Goal: Information Seeking & Learning: Find specific fact

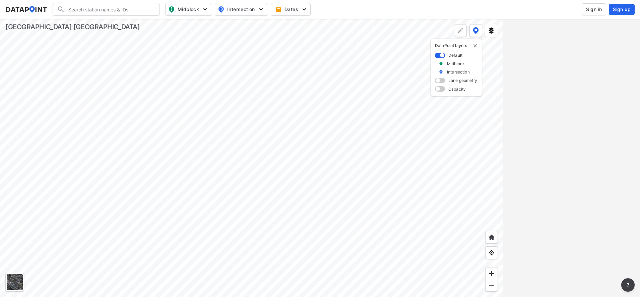
click at [324, 120] on div at bounding box center [251, 158] width 503 height 278
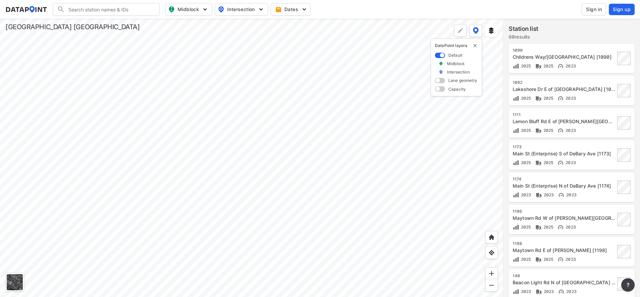
click at [590, 9] on span "Sign in" at bounding box center [594, 9] width 16 height 7
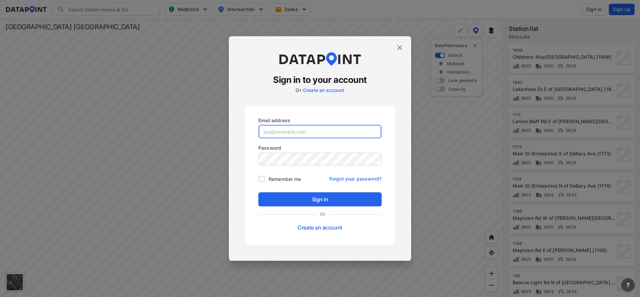
type input "Acaldwell@Volusia.org"
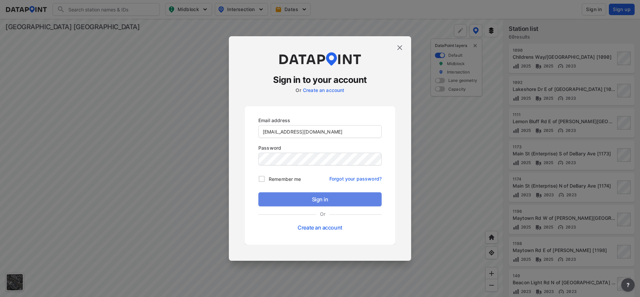
click at [347, 201] on span "Sign in" at bounding box center [320, 199] width 113 height 8
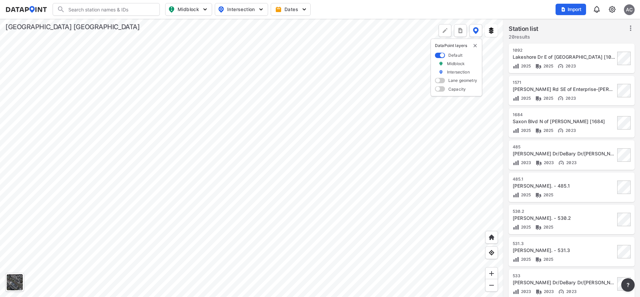
click at [301, 174] on div at bounding box center [251, 158] width 503 height 278
click at [217, 145] on div at bounding box center [251, 158] width 503 height 278
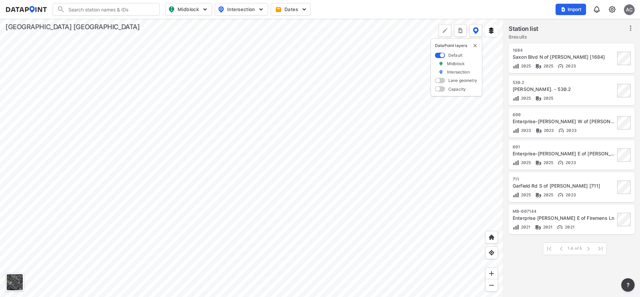
click at [275, 161] on div at bounding box center [251, 158] width 503 height 278
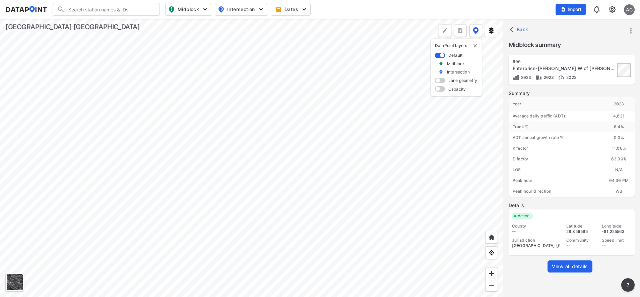
click at [175, 105] on div at bounding box center [251, 158] width 503 height 278
click at [366, 186] on div at bounding box center [251, 158] width 503 height 278
click at [588, 265] on span "View all details" at bounding box center [570, 266] width 36 height 7
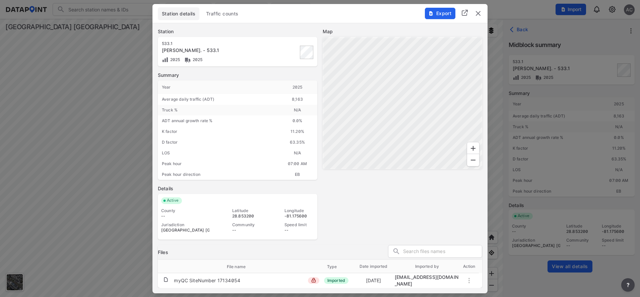
click at [230, 17] on span "Traffic counts" at bounding box center [222, 13] width 33 height 7
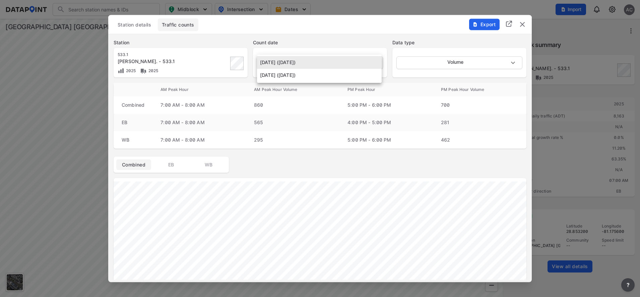
click at [373, 65] on body "Search Please enter a search term. Midblock Intersection Dates Import AC Import…" at bounding box center [320, 148] width 640 height 297
click at [521, 22] on div at bounding box center [320, 148] width 640 height 297
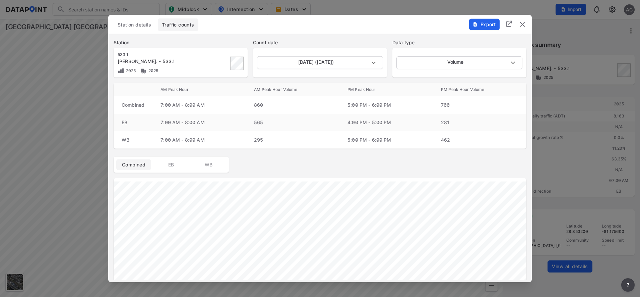
click at [524, 24] on img "delete" at bounding box center [522, 24] width 8 height 8
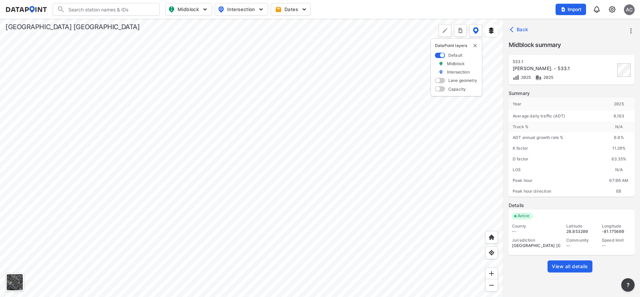
click at [332, 176] on div at bounding box center [251, 158] width 503 height 278
click at [295, 164] on div at bounding box center [251, 158] width 503 height 278
click at [341, 202] on div at bounding box center [251, 158] width 503 height 278
click at [276, 175] on div at bounding box center [251, 158] width 503 height 278
click at [247, 158] on div at bounding box center [251, 158] width 503 height 278
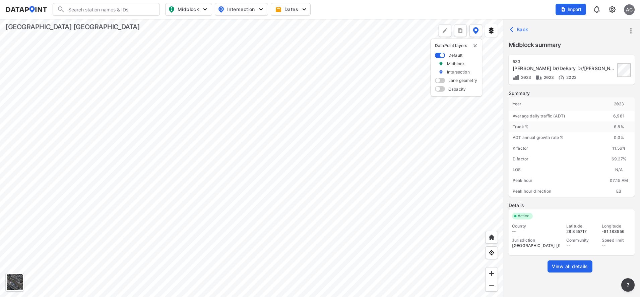
click at [265, 107] on div at bounding box center [251, 158] width 503 height 278
click at [366, 129] on div at bounding box center [251, 158] width 503 height 278
click at [121, 111] on div at bounding box center [251, 158] width 503 height 278
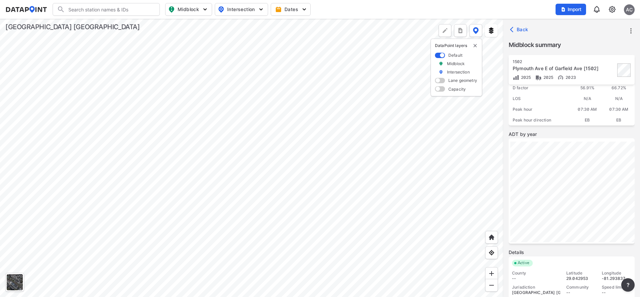
scroll to position [101, 0]
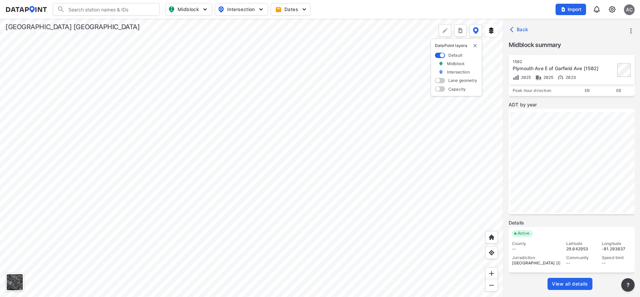
click at [573, 285] on span "View all details" at bounding box center [570, 283] width 36 height 7
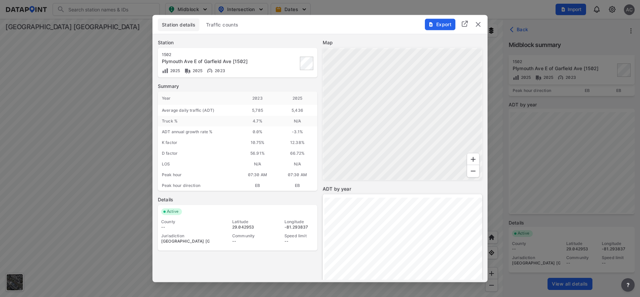
click at [229, 24] on span "Traffic counts" at bounding box center [222, 24] width 33 height 7
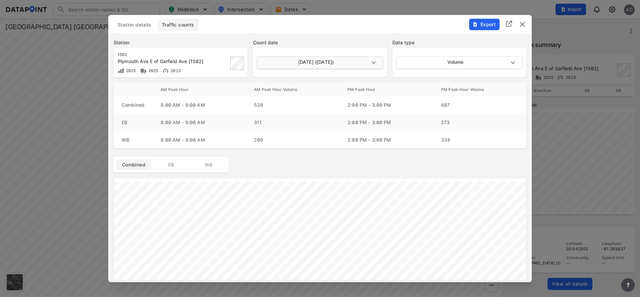
click at [365, 62] on body "Search Please enter a search term. Midblock Intersection Dates Import AC Import…" at bounding box center [320, 148] width 640 height 297
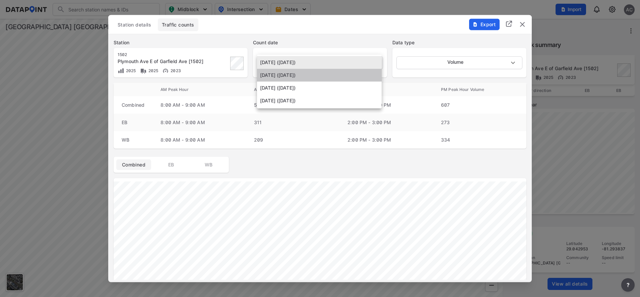
click at [329, 74] on li "August 19 2025 (Tuesday)" at bounding box center [319, 75] width 125 height 13
type input "2025-08-19"
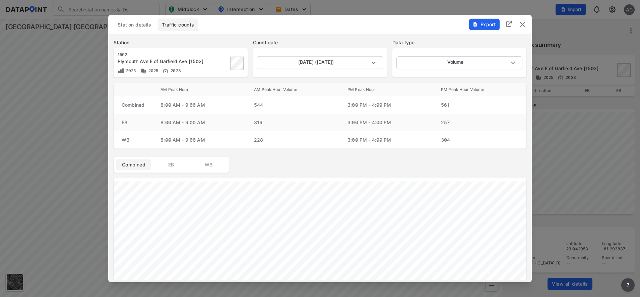
click at [327, 88] on th "AM Peak Hour Volume" at bounding box center [293, 88] width 94 height 13
click at [521, 27] on img "delete" at bounding box center [522, 24] width 8 height 8
